Goal: Information Seeking & Learning: Learn about a topic

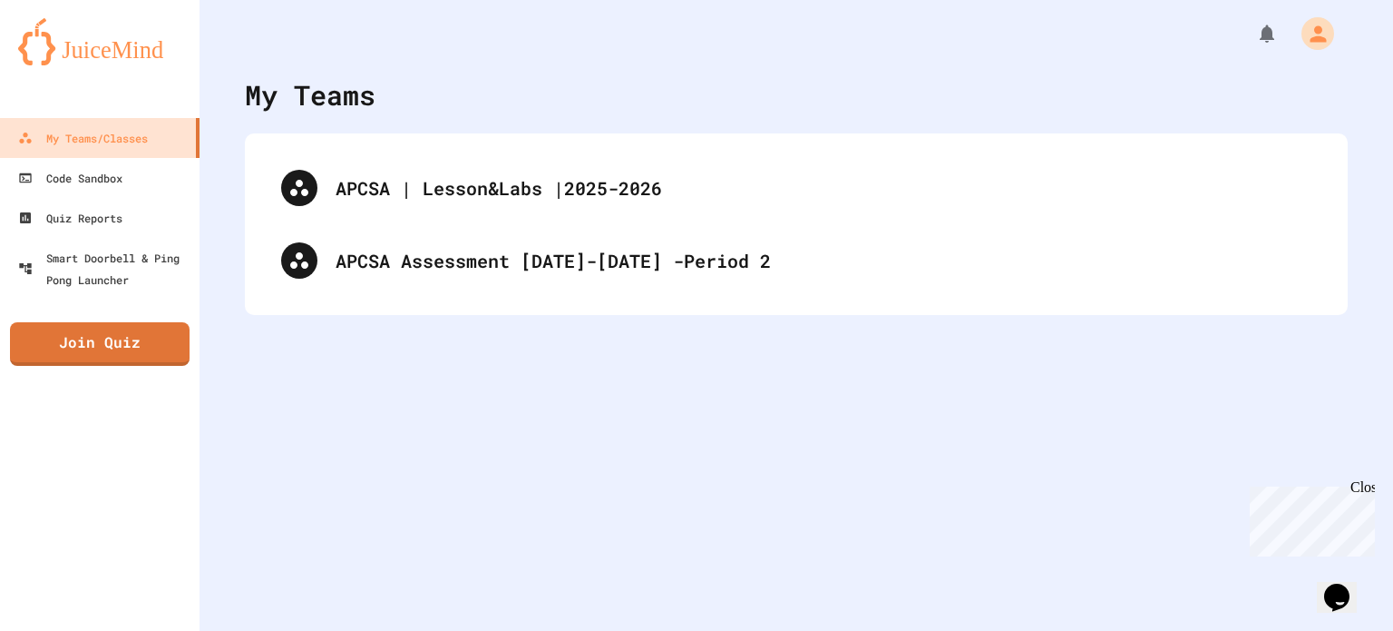
click at [474, 175] on div "APCSA | Lesson&Labs |2025-2026" at bounding box center [824, 187] width 976 height 27
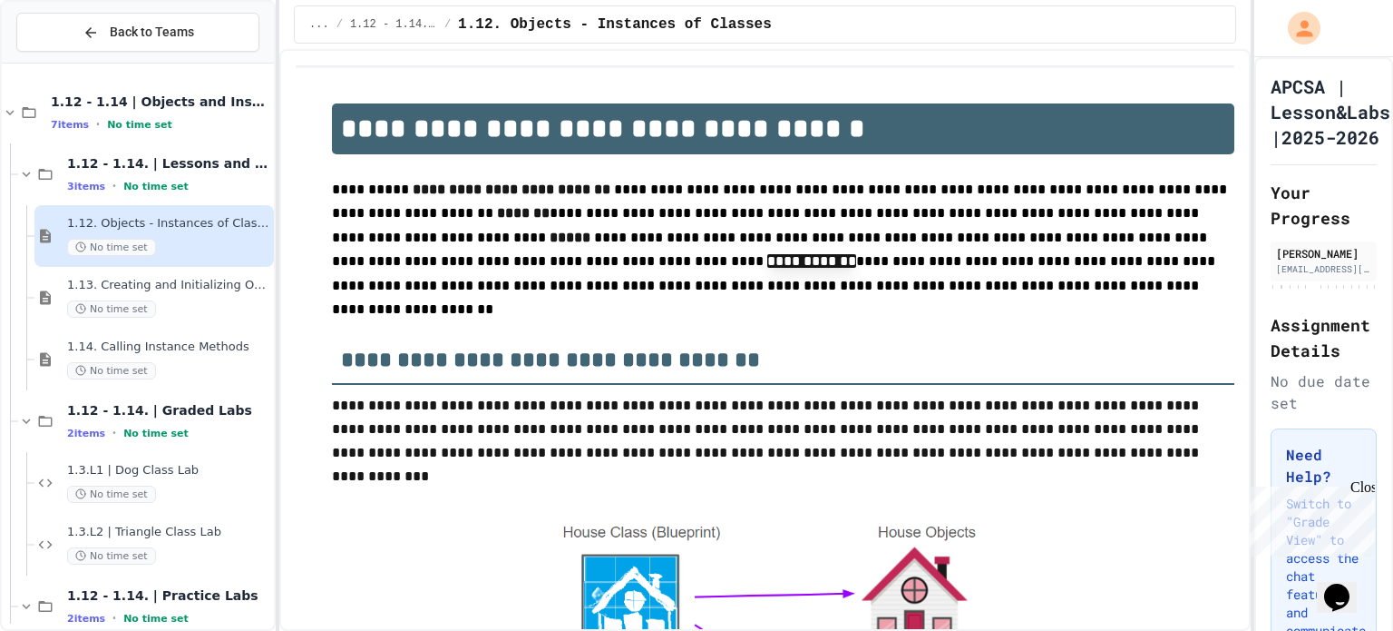
click at [181, 347] on span "1.14. Calling Instance Methods" at bounding box center [168, 346] width 203 height 15
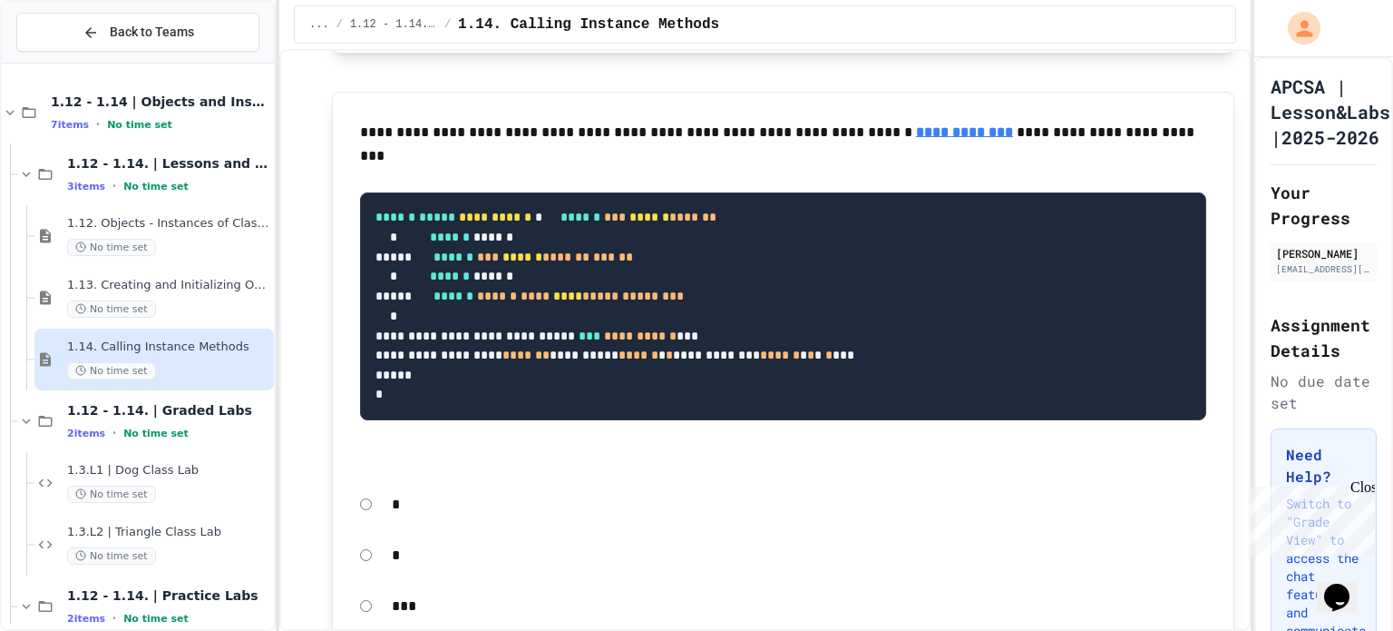
scroll to position [13695, 0]
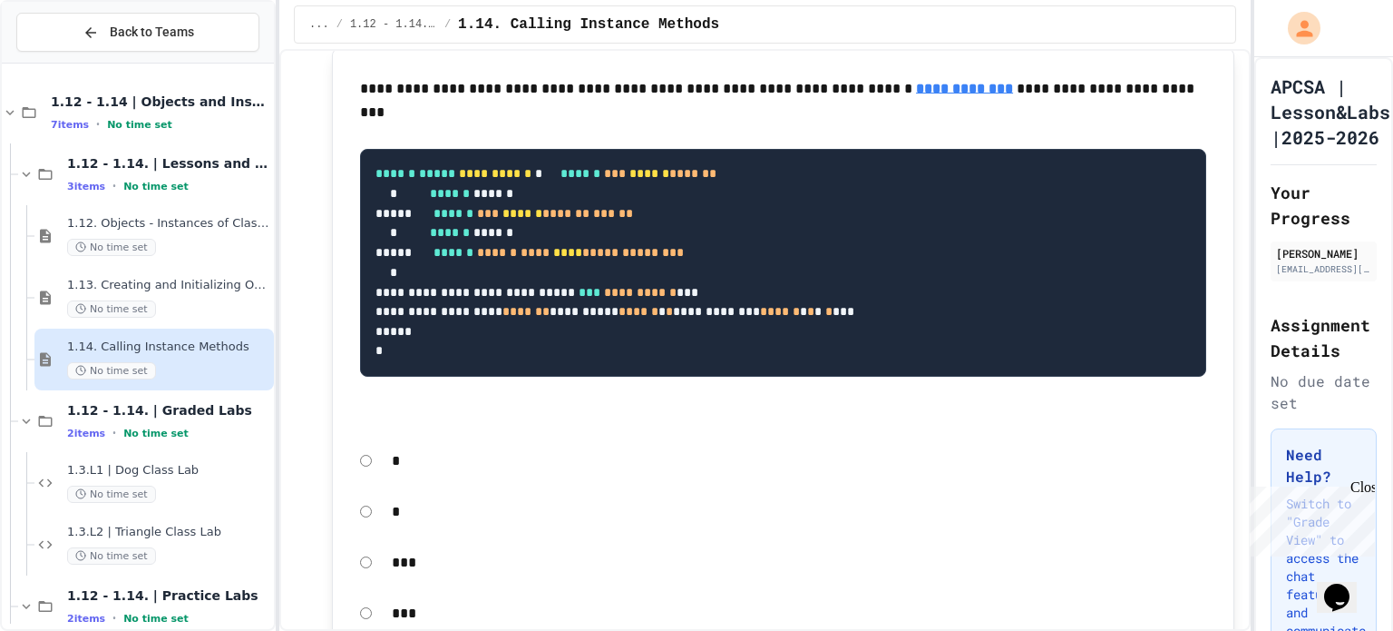
scroll to position [13739, 0]
